Goal: Task Accomplishment & Management: Manage account settings

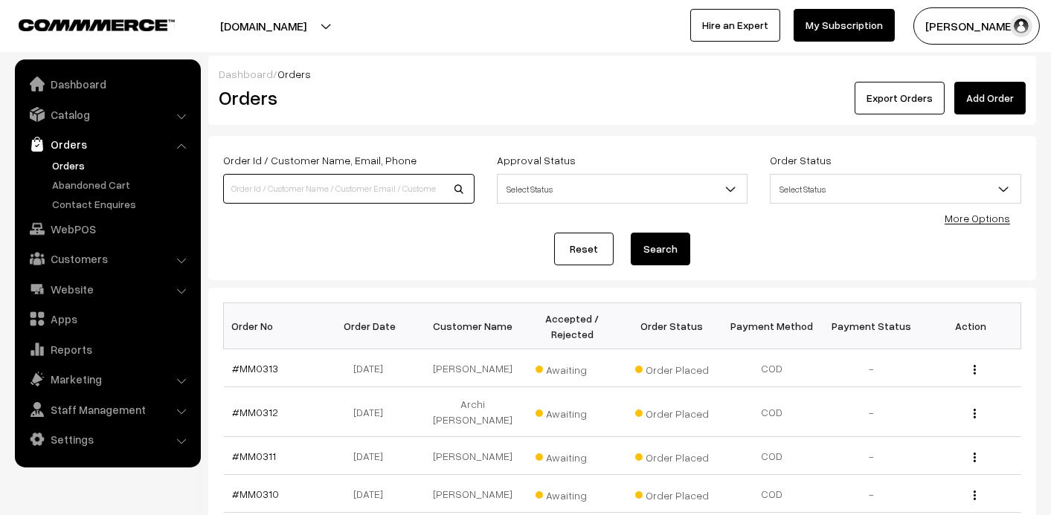
click at [302, 193] on input at bounding box center [348, 189] width 251 height 30
type input "89232"
click at [672, 248] on button "Search" at bounding box center [660, 249] width 59 height 33
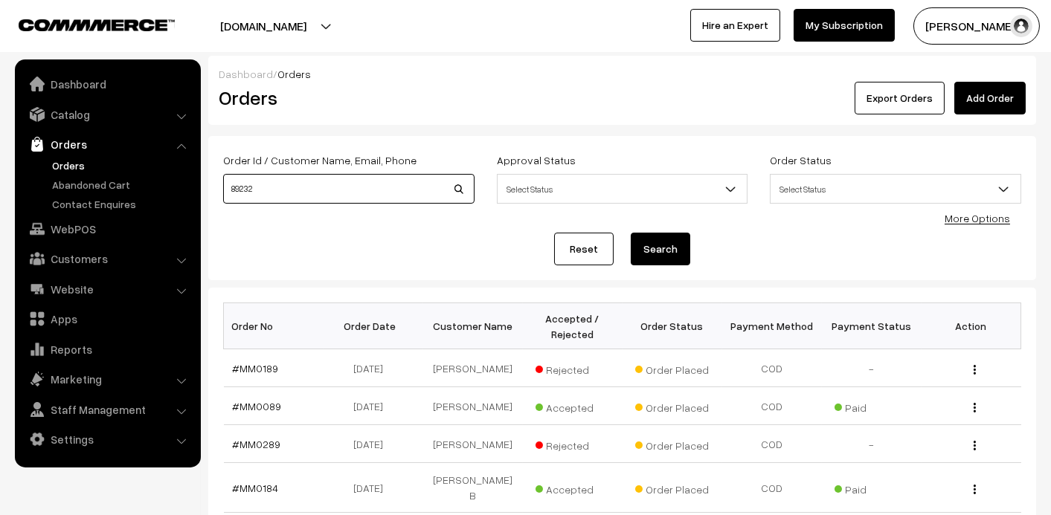
click at [288, 196] on input "89232" at bounding box center [348, 189] width 251 height 30
type input "8923259966"
click at [659, 251] on button "Search" at bounding box center [660, 249] width 59 height 33
click at [675, 249] on button "Search" at bounding box center [660, 249] width 59 height 33
click at [61, 170] on link "Orders" at bounding box center [121, 166] width 147 height 16
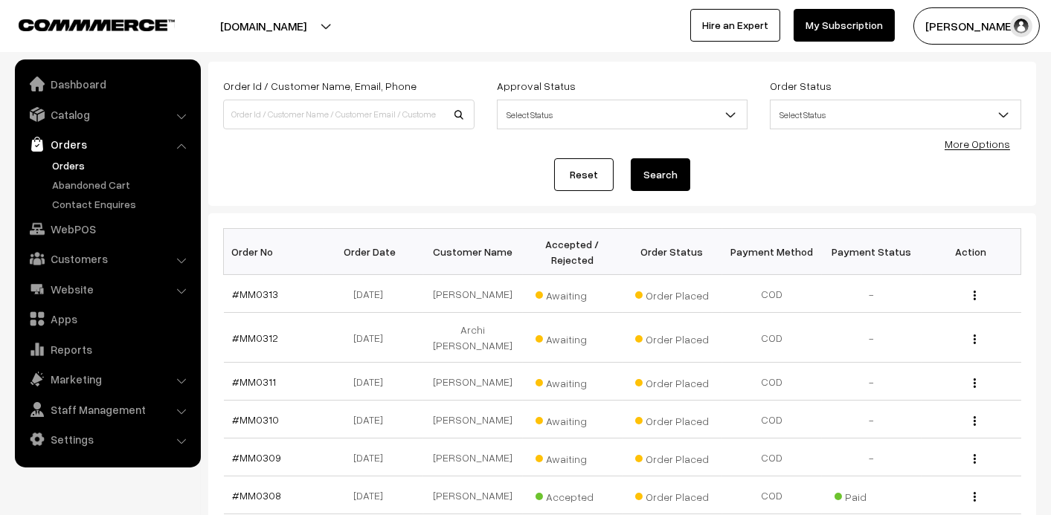
scroll to position [222, 0]
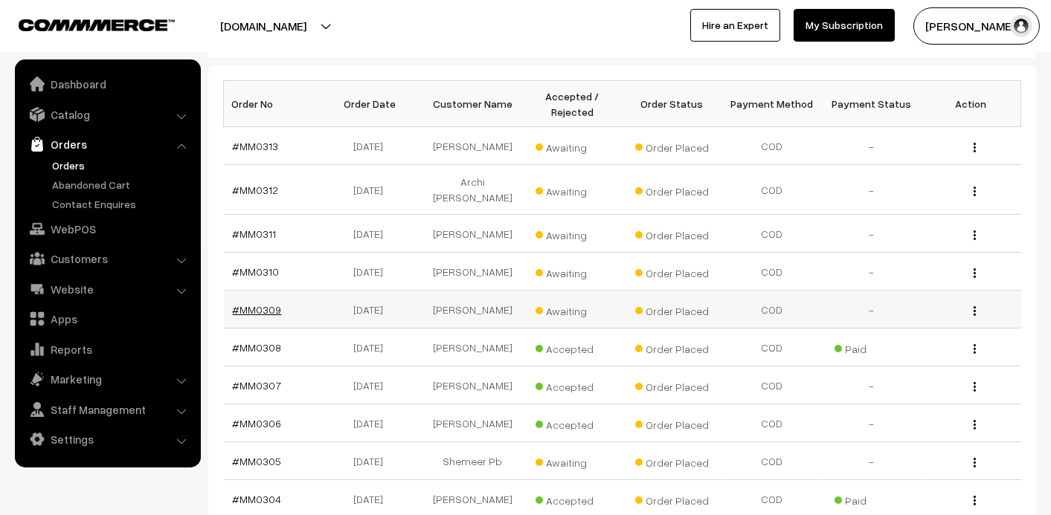
click at [254, 303] on link "#MM0309" at bounding box center [257, 309] width 49 height 13
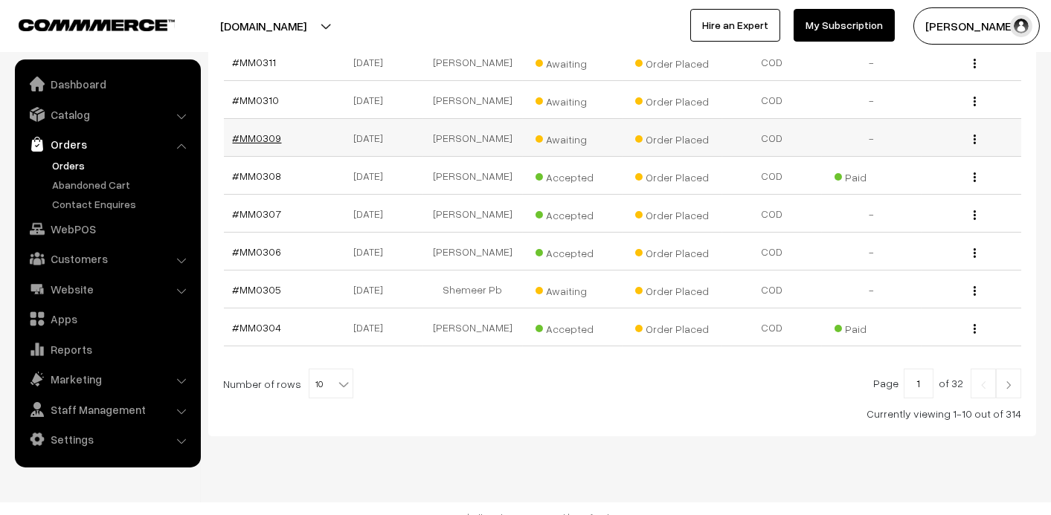
scroll to position [396, 0]
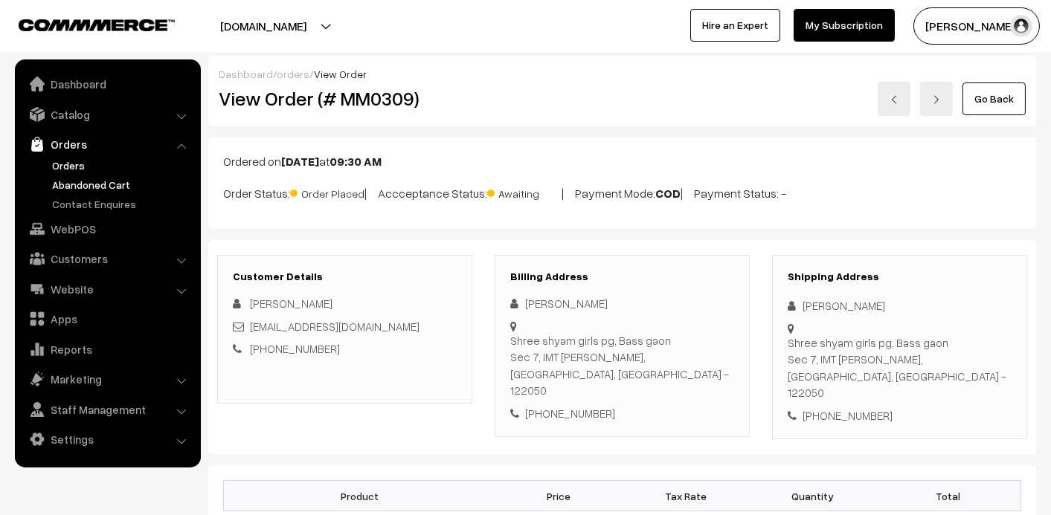
click at [76, 179] on link "Abandoned Cart" at bounding box center [121, 185] width 147 height 16
